Goal: Task Accomplishment & Management: Complete application form

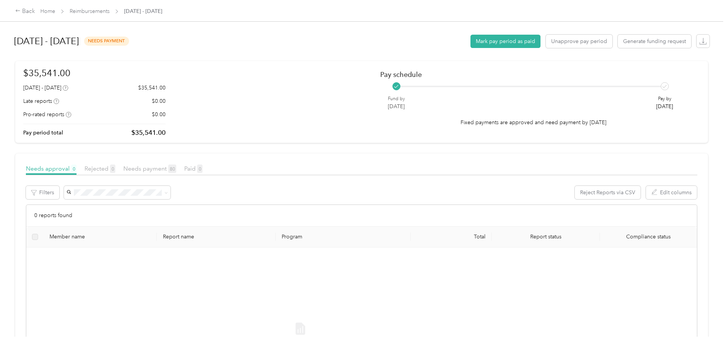
scroll to position [83, 0]
click at [55, 11] on link "Home" at bounding box center [47, 11] width 15 height 6
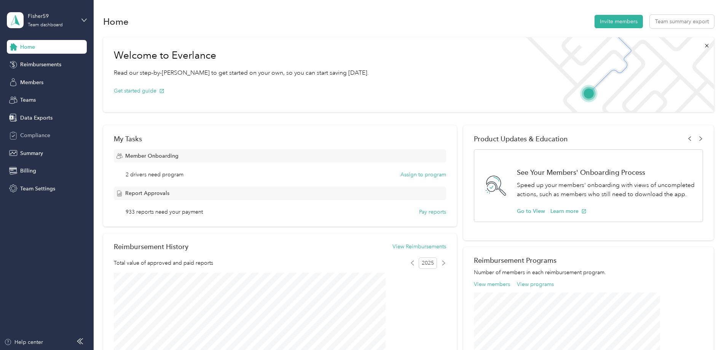
click at [21, 130] on div "Compliance" at bounding box center [47, 136] width 80 height 14
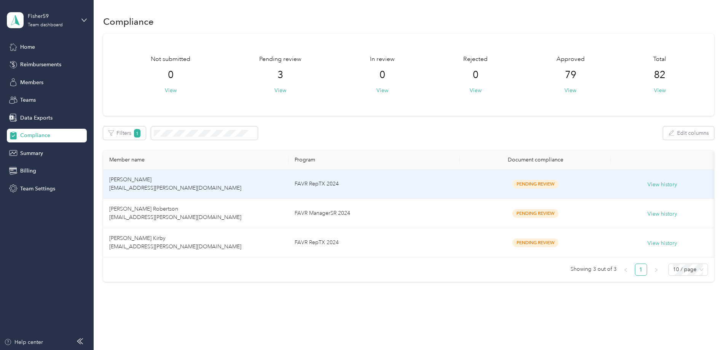
click at [406, 181] on td "FAVR RepTX 2024" at bounding box center [375, 183] width 172 height 29
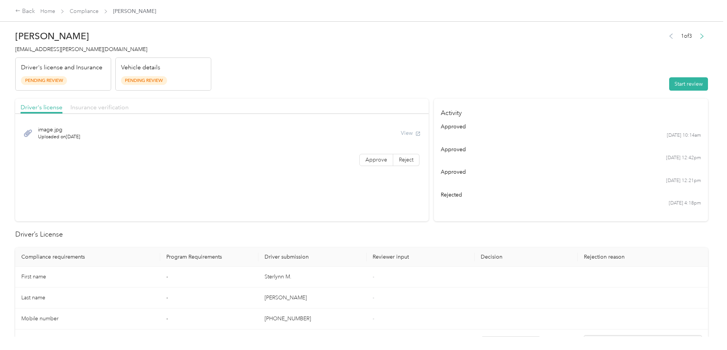
click at [129, 107] on span "Insurance verification" at bounding box center [99, 107] width 58 height 7
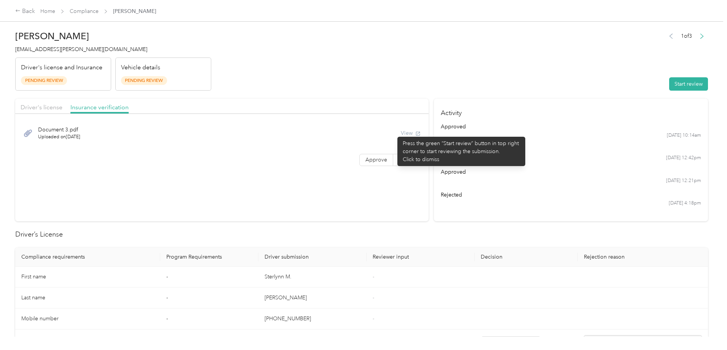
click at [401, 133] on div "View" at bounding box center [411, 133] width 20 height 8
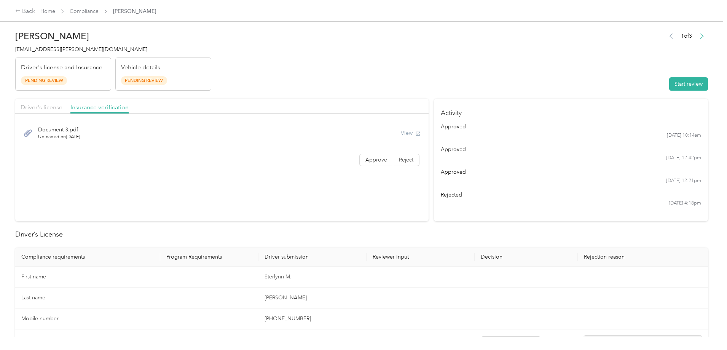
click at [80, 133] on span "Document 3.pdf" at bounding box center [59, 130] width 42 height 8
click at [669, 88] on button "Start review" at bounding box center [688, 83] width 39 height 13
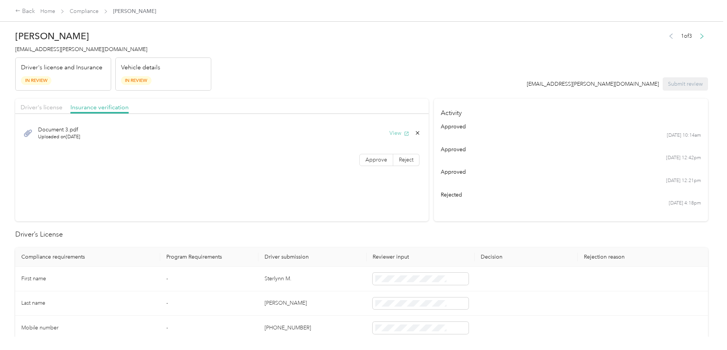
click at [390, 133] on button "View" at bounding box center [400, 133] width 20 height 8
click at [99, 10] on link "Compliance" at bounding box center [84, 11] width 29 height 6
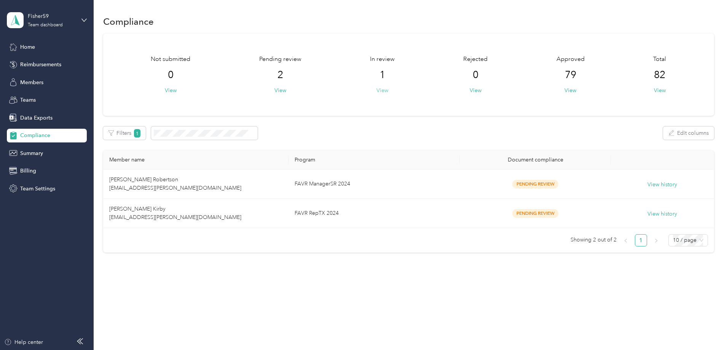
click at [388, 91] on button "View" at bounding box center [383, 90] width 12 height 8
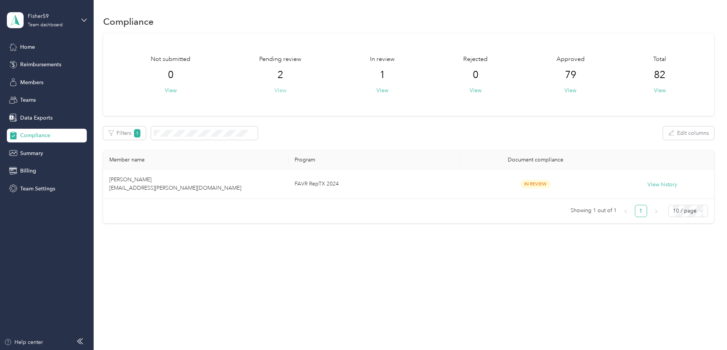
click at [286, 91] on button "View" at bounding box center [281, 90] width 12 height 8
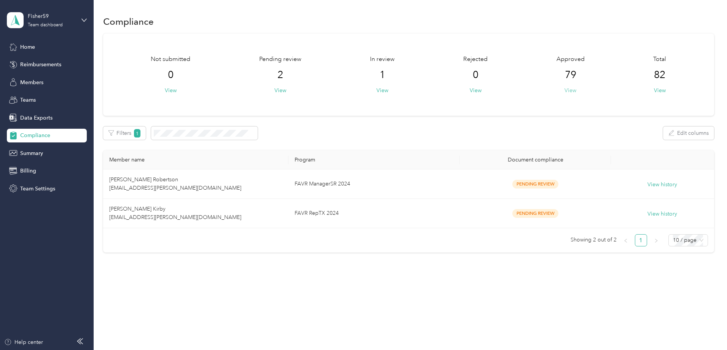
click at [565, 92] on button "View" at bounding box center [571, 90] width 12 height 8
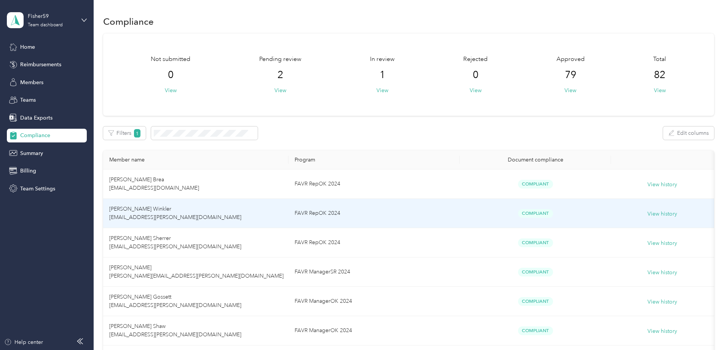
click at [383, 216] on td "FAVR RepOK 2024" at bounding box center [375, 213] width 172 height 29
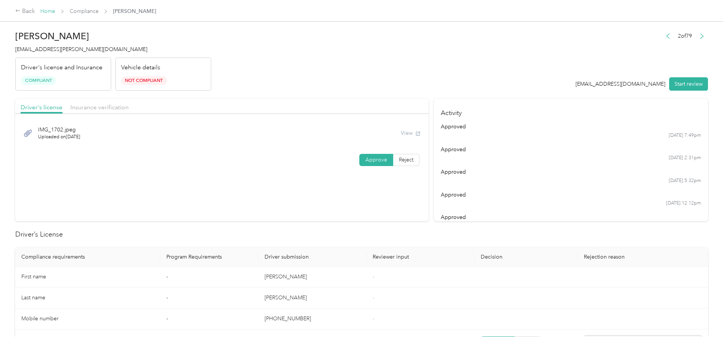
click at [55, 10] on link "Home" at bounding box center [47, 11] width 15 height 6
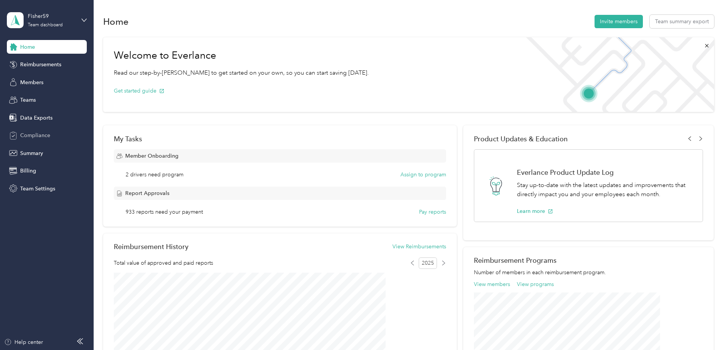
click at [38, 132] on span "Compliance" at bounding box center [35, 135] width 30 height 8
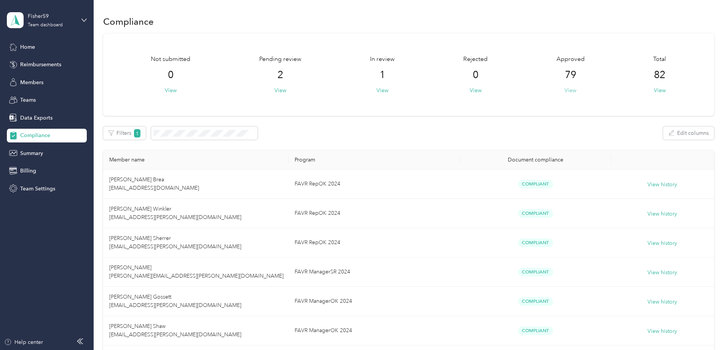
click at [565, 92] on button "View" at bounding box center [571, 90] width 12 height 8
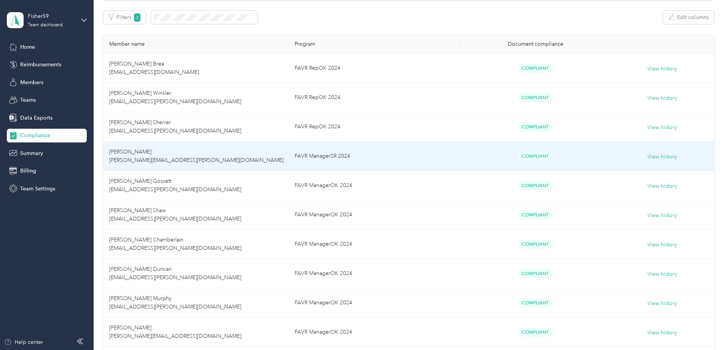
scroll to position [190, 0]
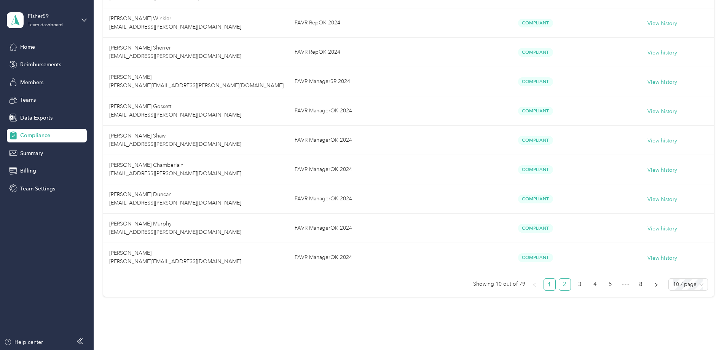
click at [559, 283] on link "2" at bounding box center [564, 284] width 11 height 11
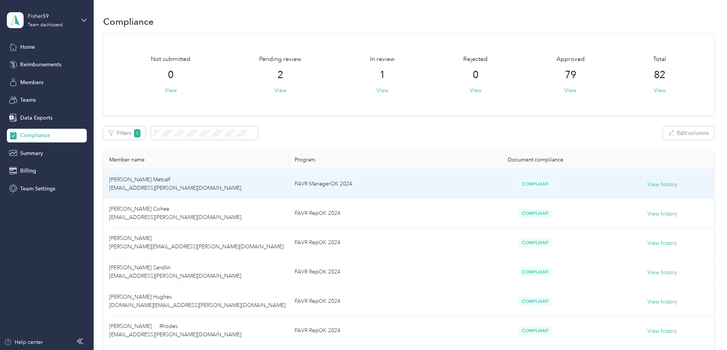
click at [260, 182] on td "Robert L. Metcalf robert.metcalf@fisher59.com" at bounding box center [195, 183] width 185 height 29
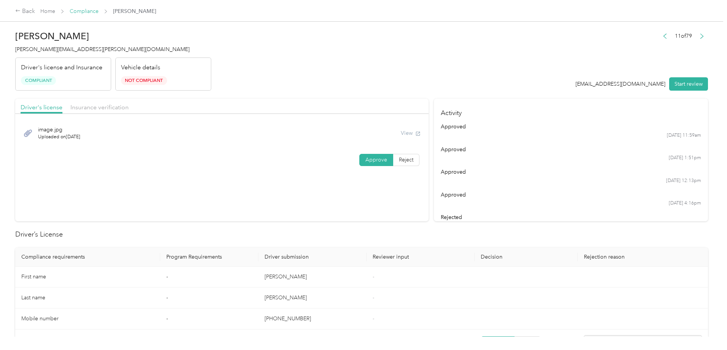
click at [99, 10] on link "Compliance" at bounding box center [84, 11] width 29 height 6
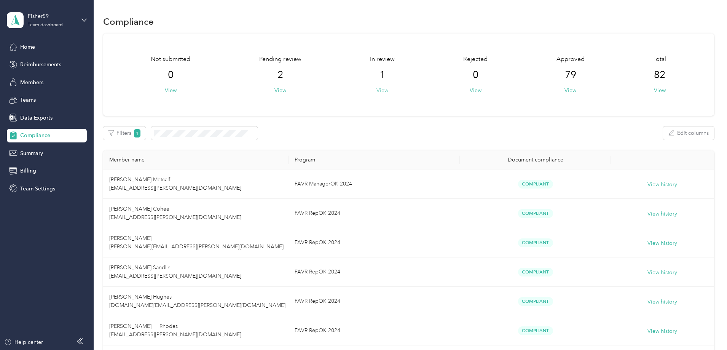
click at [388, 90] on button "View" at bounding box center [383, 90] width 12 height 8
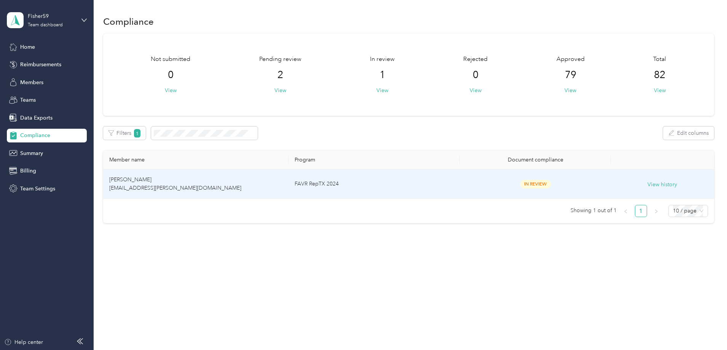
click at [521, 183] on span "In Review" at bounding box center [536, 184] width 30 height 9
click at [464, 179] on td "In Review" at bounding box center [535, 183] width 151 height 29
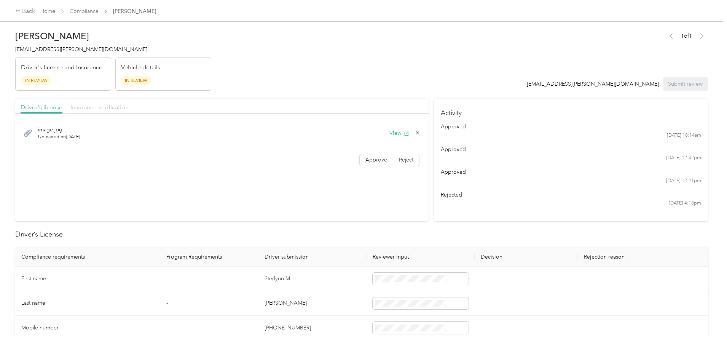
click at [129, 108] on span "Insurance verification" at bounding box center [99, 107] width 58 height 7
click at [62, 107] on span "Driver's license" at bounding box center [42, 107] width 42 height 7
click at [320, 89] on header "Sterlynn M. James sterlynn.james@fisher59.com Driver's license and Insurance In…" at bounding box center [361, 59] width 693 height 64
click at [102, 71] on p "Driver's license and Insurance" at bounding box center [61, 67] width 81 height 9
click at [160, 68] on p "Vehicle details" at bounding box center [140, 67] width 39 height 9
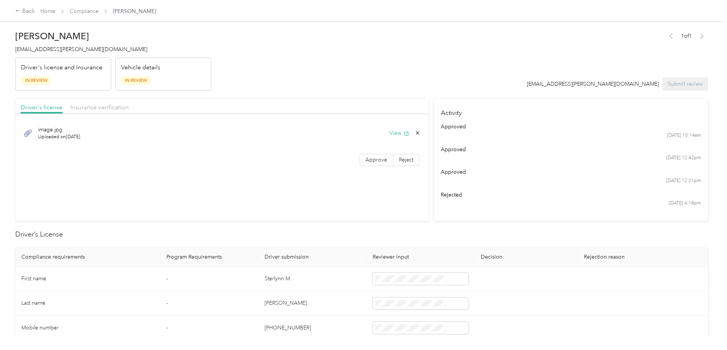
click at [160, 72] on p "Vehicle details" at bounding box center [140, 67] width 39 height 9
click at [129, 108] on span "Insurance verification" at bounding box center [99, 107] width 58 height 7
click at [46, 139] on div "Back Home Compliance Sterlynn M. James Sterlynn M. James sterlynn.james@fisher5…" at bounding box center [361, 175] width 723 height 350
click at [390, 131] on button "View" at bounding box center [400, 133] width 20 height 8
click at [99, 10] on link "Compliance" at bounding box center [84, 11] width 29 height 6
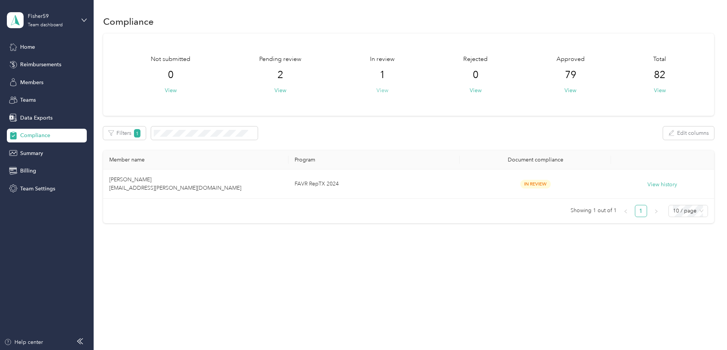
click at [388, 89] on button "View" at bounding box center [383, 90] width 12 height 8
click at [388, 90] on button "View" at bounding box center [383, 90] width 12 height 8
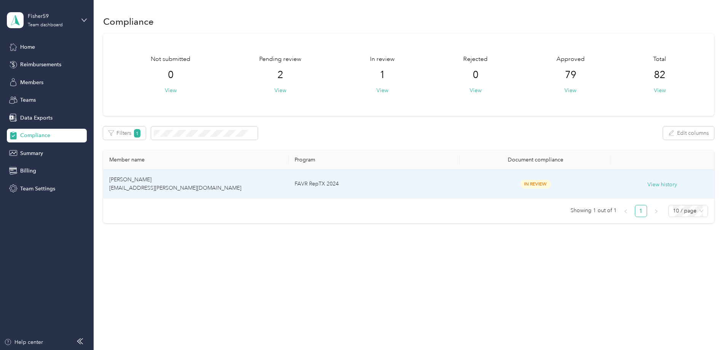
click at [384, 185] on td "FAVR RepTX 2024" at bounding box center [375, 183] width 172 height 29
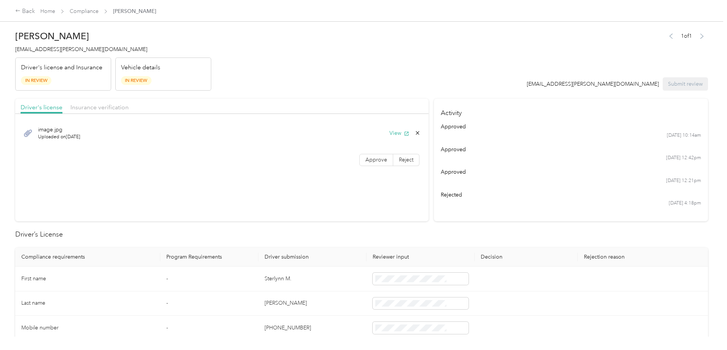
click at [33, 184] on div "Back Home Compliance Sterlynn M. James Sterlynn M. James sterlynn.james@fisher5…" at bounding box center [361, 175] width 723 height 350
click at [129, 106] on span "Insurance verification" at bounding box center [99, 107] width 58 height 7
click at [269, 207] on section "Driver's license Insurance verification Document 3.pdf Uploaded on 9/3/2025 Vie…" at bounding box center [222, 160] width 414 height 123
click at [620, 84] on div "marco.cuevas@fisher59.com Submit review" at bounding box center [618, 83] width 182 height 13
click at [62, 109] on span "Driver's license" at bounding box center [42, 107] width 42 height 7
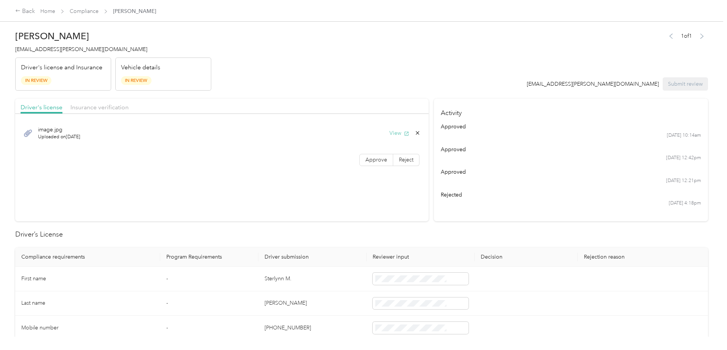
click at [390, 133] on button "View" at bounding box center [400, 133] width 20 height 8
drag, startPoint x: 368, startPoint y: 161, endPoint x: 353, endPoint y: 166, distance: 15.9
click at [353, 166] on div "image.jpg Uploaded on 1/11/2023 View Approve Reject" at bounding box center [222, 145] width 414 height 54
click at [366, 161] on span "Approve" at bounding box center [377, 160] width 22 height 6
click at [129, 106] on span "Insurance verification" at bounding box center [99, 107] width 58 height 7
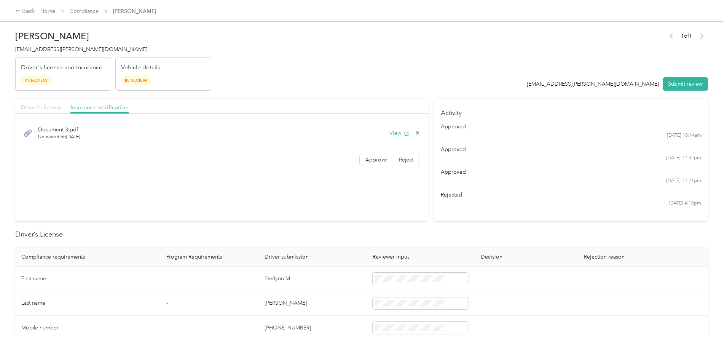
click at [62, 105] on span "Driver's license" at bounding box center [42, 107] width 42 height 7
click at [663, 83] on button "Submit review" at bounding box center [685, 83] width 45 height 13
click at [708, 16] on icon at bounding box center [711, 14] width 6 height 7
click at [711, 157] on div "Back Home Compliance Sterlynn M. James Sterlynn M. James sterlynn.james@fisher5…" at bounding box center [361, 175] width 723 height 350
click at [55, 11] on link "Home" at bounding box center [47, 11] width 15 height 6
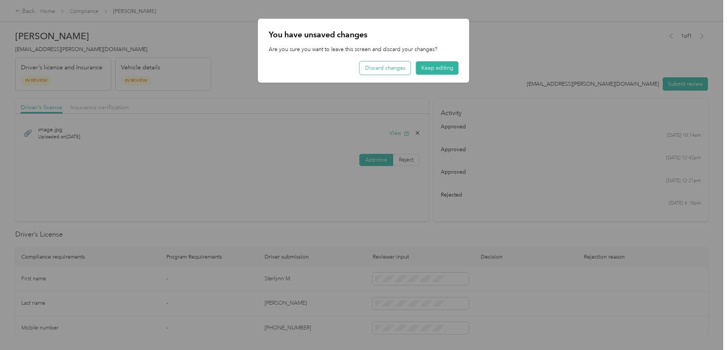
click at [378, 67] on button "Discard changes" at bounding box center [385, 67] width 51 height 13
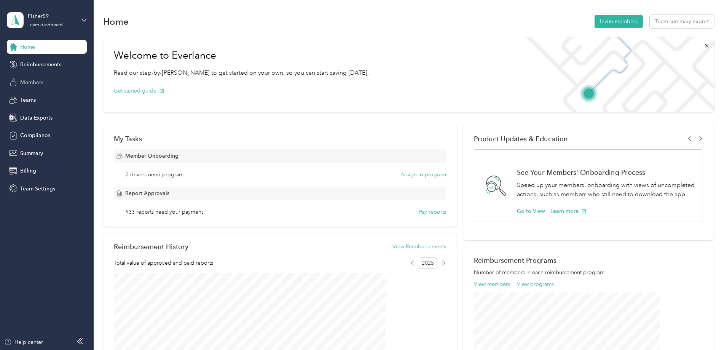
click at [30, 82] on span "Members" at bounding box center [31, 82] width 23 height 8
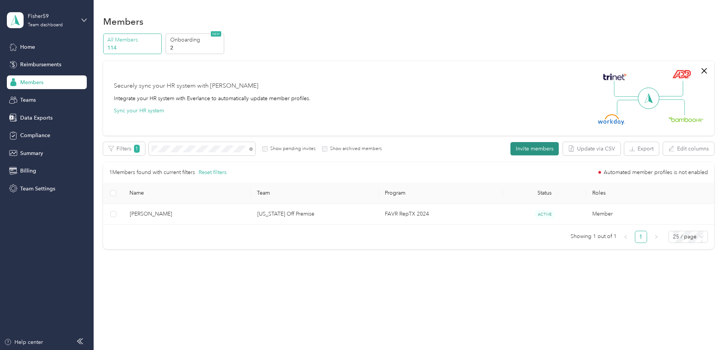
click at [511, 149] on button "Invite members" at bounding box center [535, 148] width 48 height 13
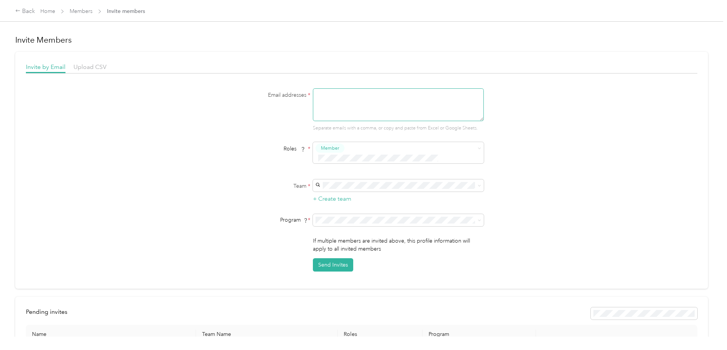
click at [364, 106] on textarea at bounding box center [398, 104] width 171 height 33
paste textarea "samuel.jennings@fisher59.com"
type textarea "samuel.jennings@fisher59.com"
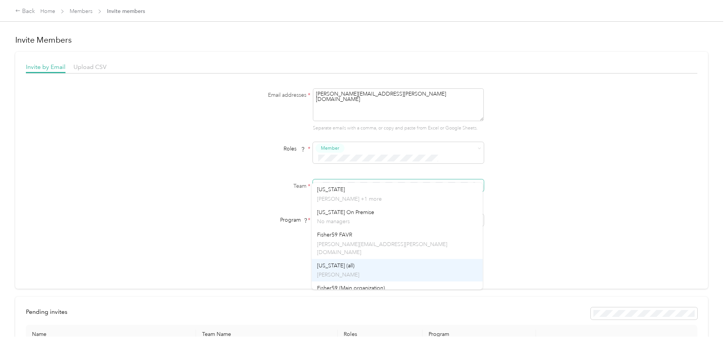
scroll to position [29, 0]
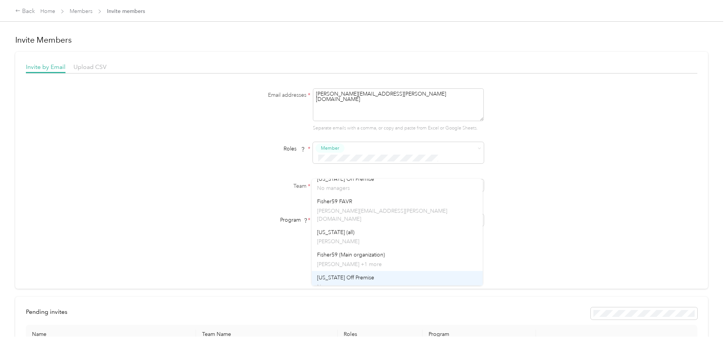
click at [358, 276] on div "Texas Off Premise No managers" at bounding box center [397, 282] width 160 height 18
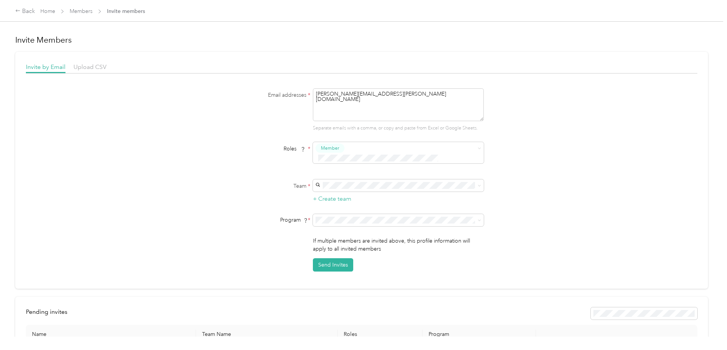
click at [359, 274] on span "FAVR ManagerTX 2024 (FAVR)" at bounding box center [353, 276] width 73 height 6
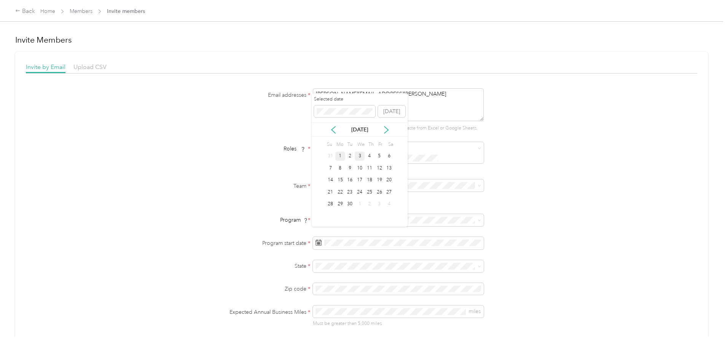
click at [340, 155] on div "1" at bounding box center [340, 157] width 10 height 10
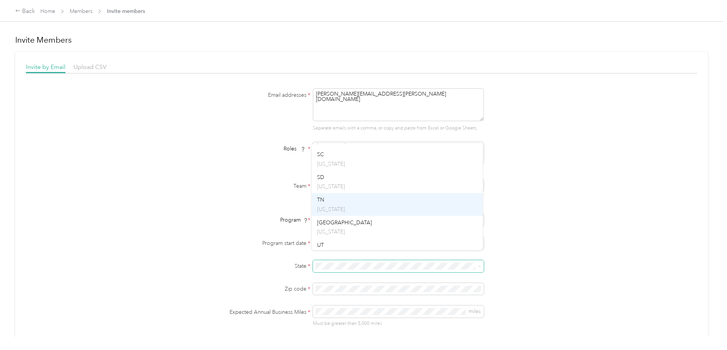
scroll to position [990, 0]
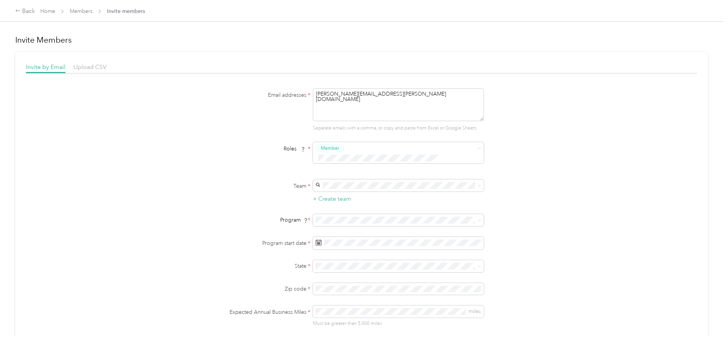
click at [348, 162] on p "Texas" at bounding box center [397, 166] width 160 height 8
click at [576, 252] on div "Email addresses * samuel.jennings@fisher59.com Separate emails with a comma, or…" at bounding box center [362, 230] width 672 height 284
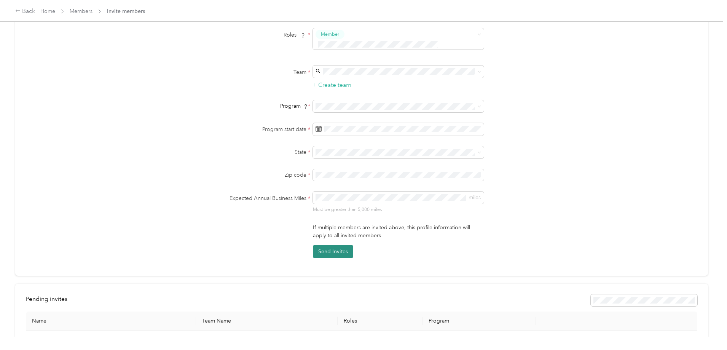
scroll to position [114, 0]
click at [331, 244] on button "Send Invites" at bounding box center [333, 250] width 40 height 13
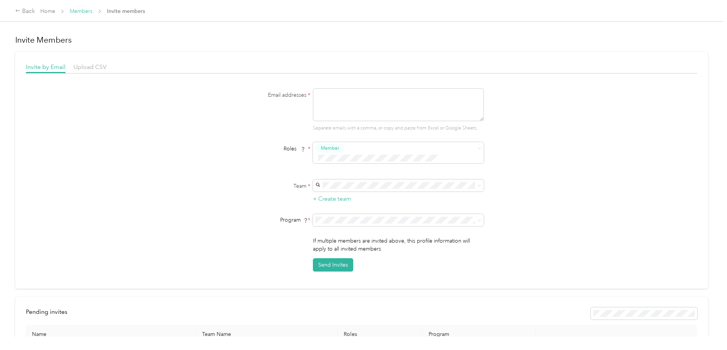
click at [93, 9] on link "Members" at bounding box center [81, 11] width 23 height 6
